Goal: Check status: Check status

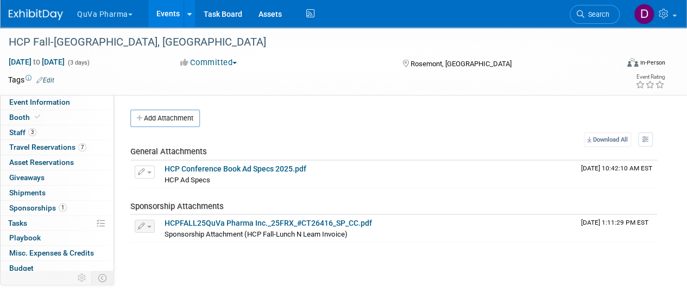
scroll to position [48, 0]
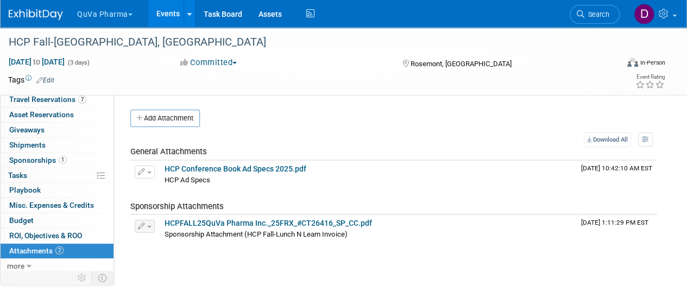
click at [124, 17] on button "QuVa Pharma" at bounding box center [111, 12] width 70 height 24
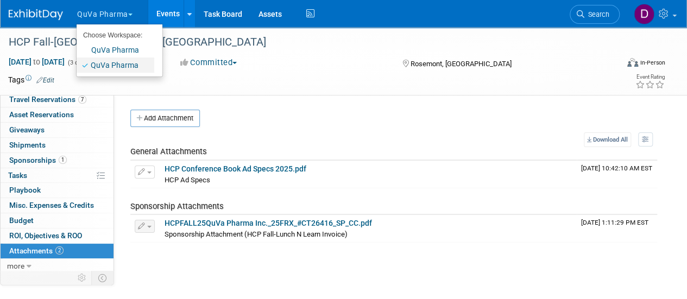
click at [107, 67] on link "QuVa Pharma" at bounding box center [116, 65] width 78 height 15
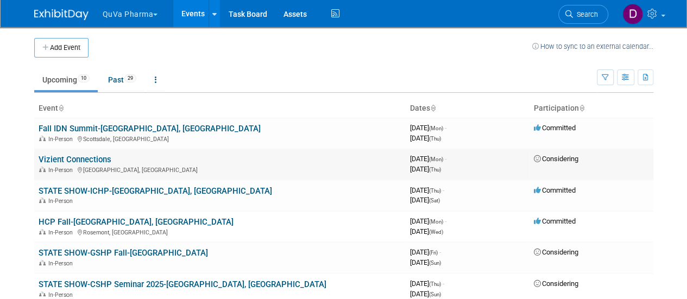
click at [74, 160] on link "Vizient Connections" at bounding box center [75, 160] width 73 height 10
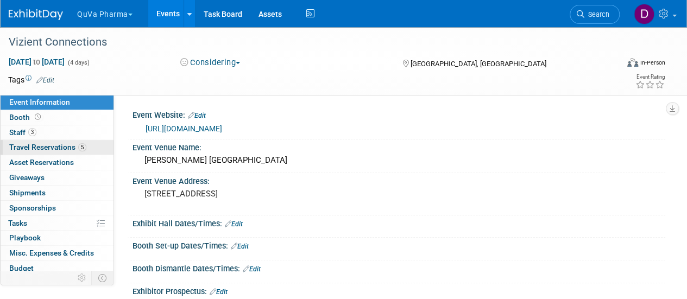
click at [36, 143] on span "Travel Reservations 5" at bounding box center [47, 147] width 77 height 9
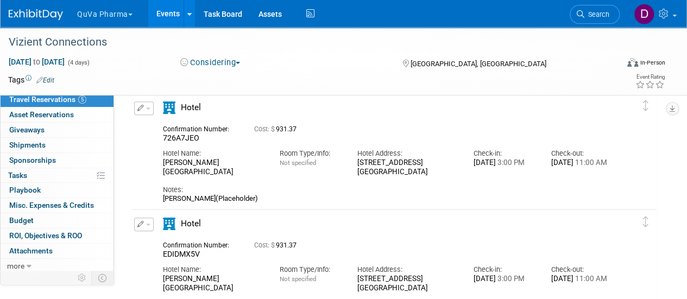
scroll to position [152, 0]
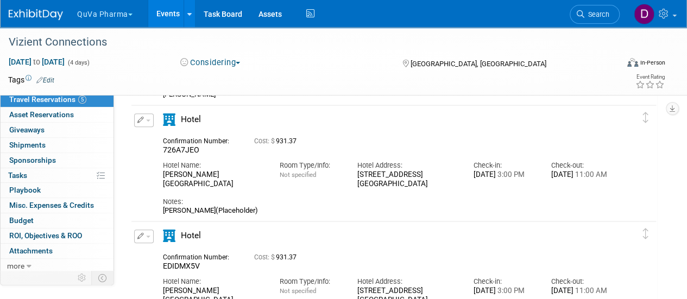
drag, startPoint x: 690, startPoint y: 295, endPoint x: 371, endPoint y: 263, distance: 321.3
click at [371, 263] on div "Confirmation Number: EDIDMX5V Cost: $ 931.37" at bounding box center [388, 260] width 466 height 21
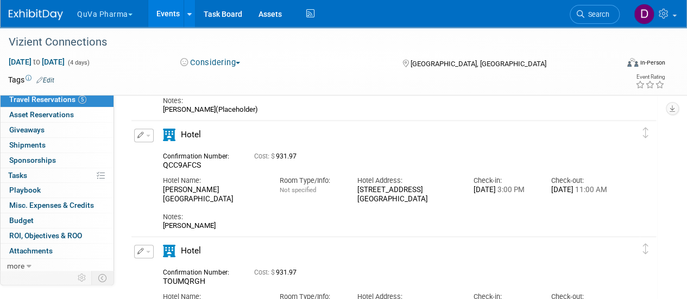
scroll to position [391, 0]
